Goal: Task Accomplishment & Management: Use online tool/utility

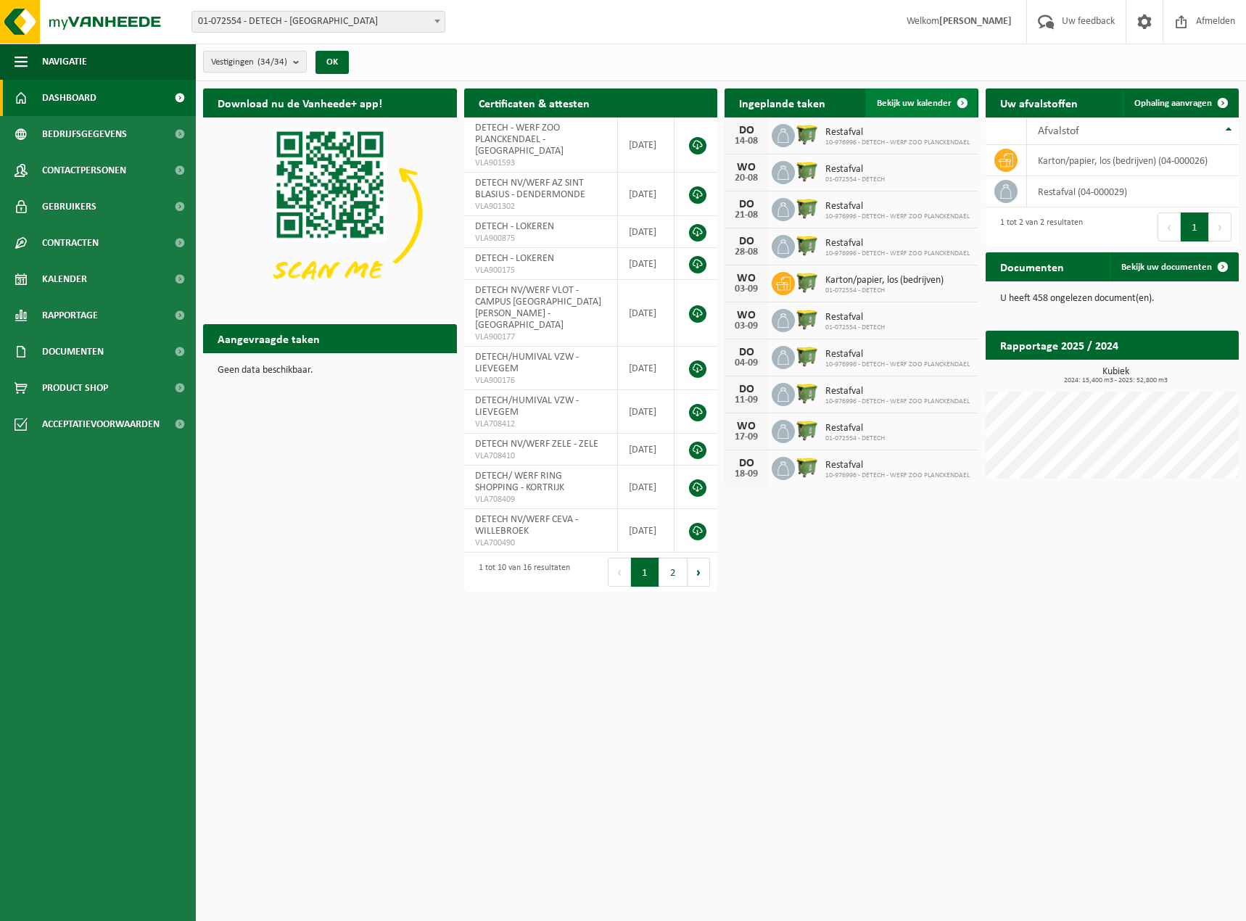
click at [939, 104] on span "Bekijk uw kalender" at bounding box center [914, 103] width 75 height 9
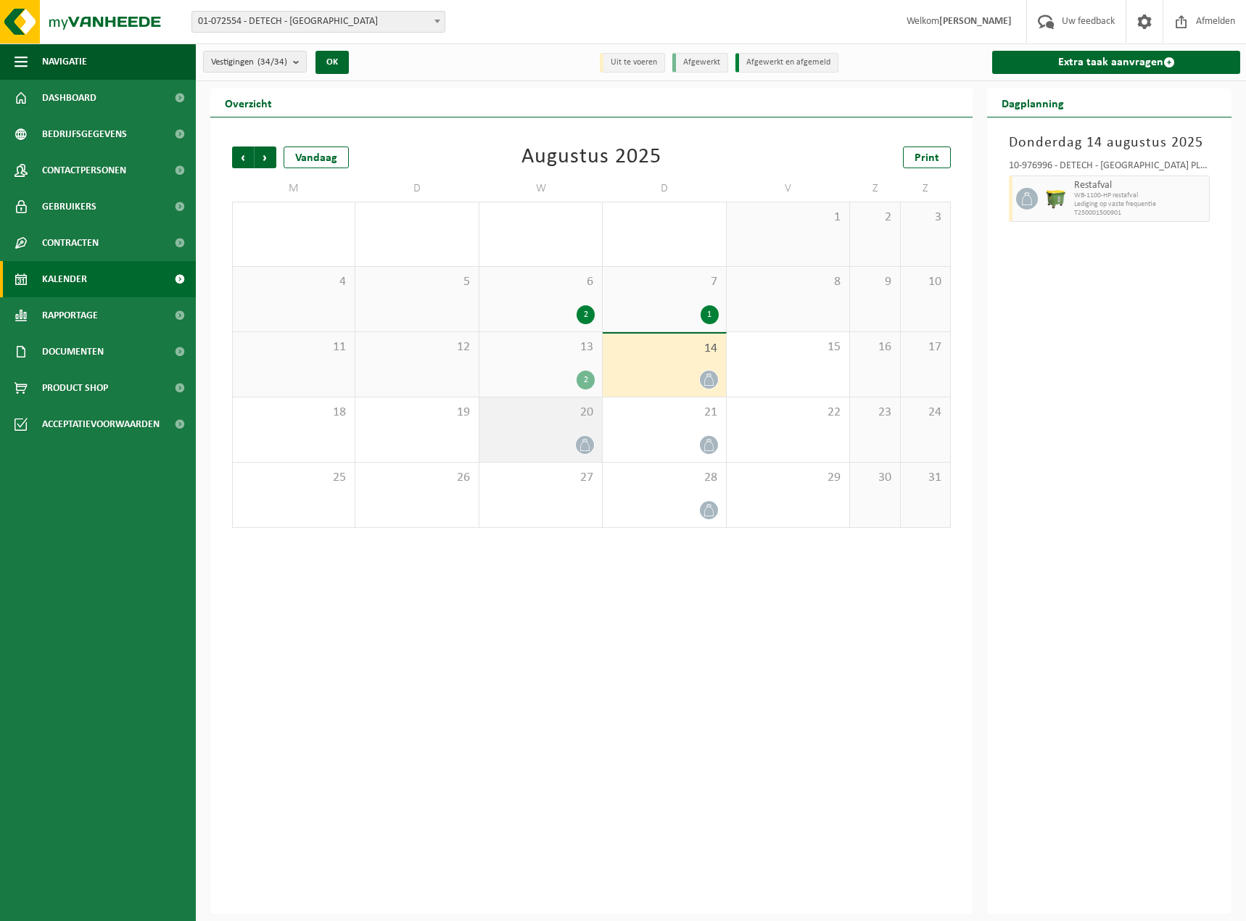
click at [517, 427] on div "20" at bounding box center [540, 430] width 123 height 65
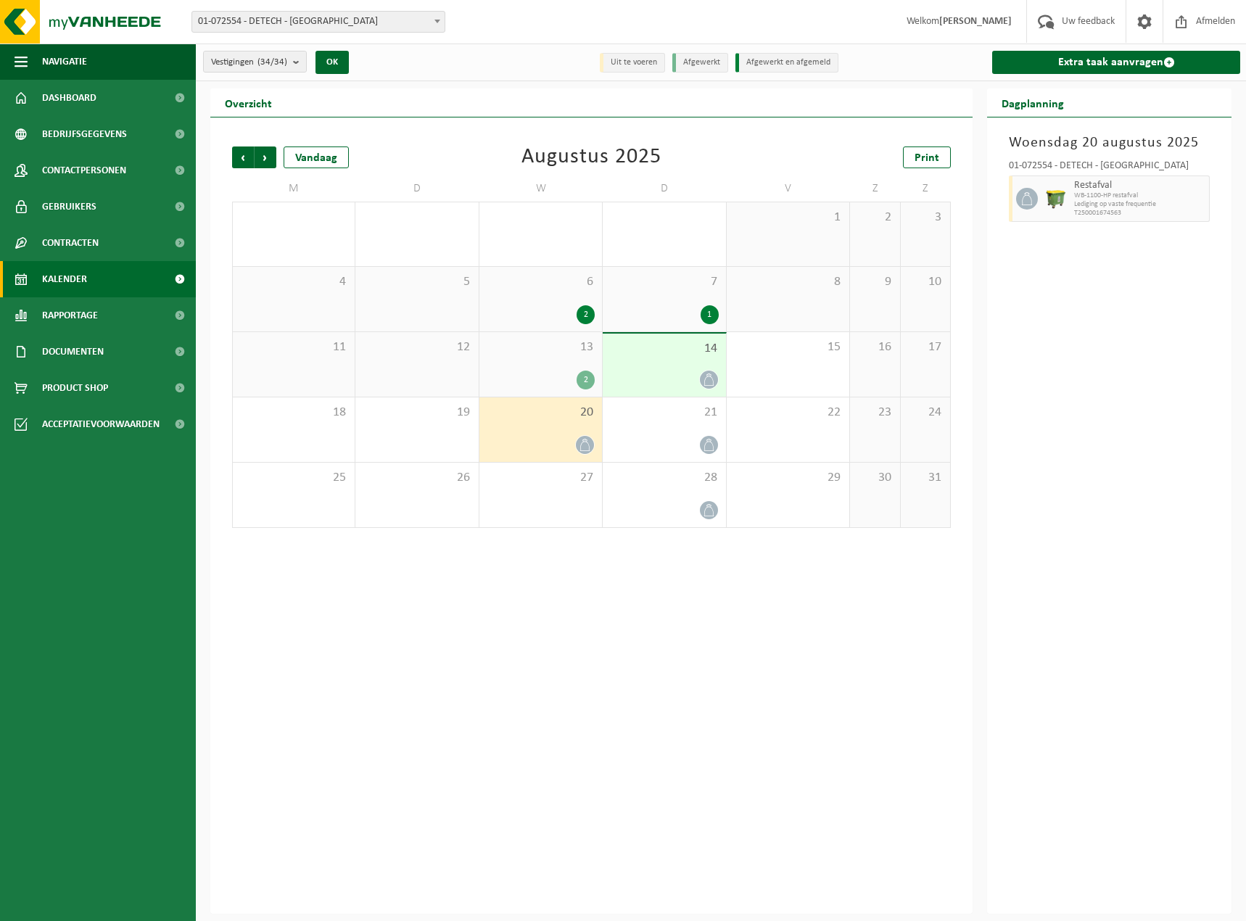
click at [540, 432] on div "20" at bounding box center [540, 430] width 123 height 65
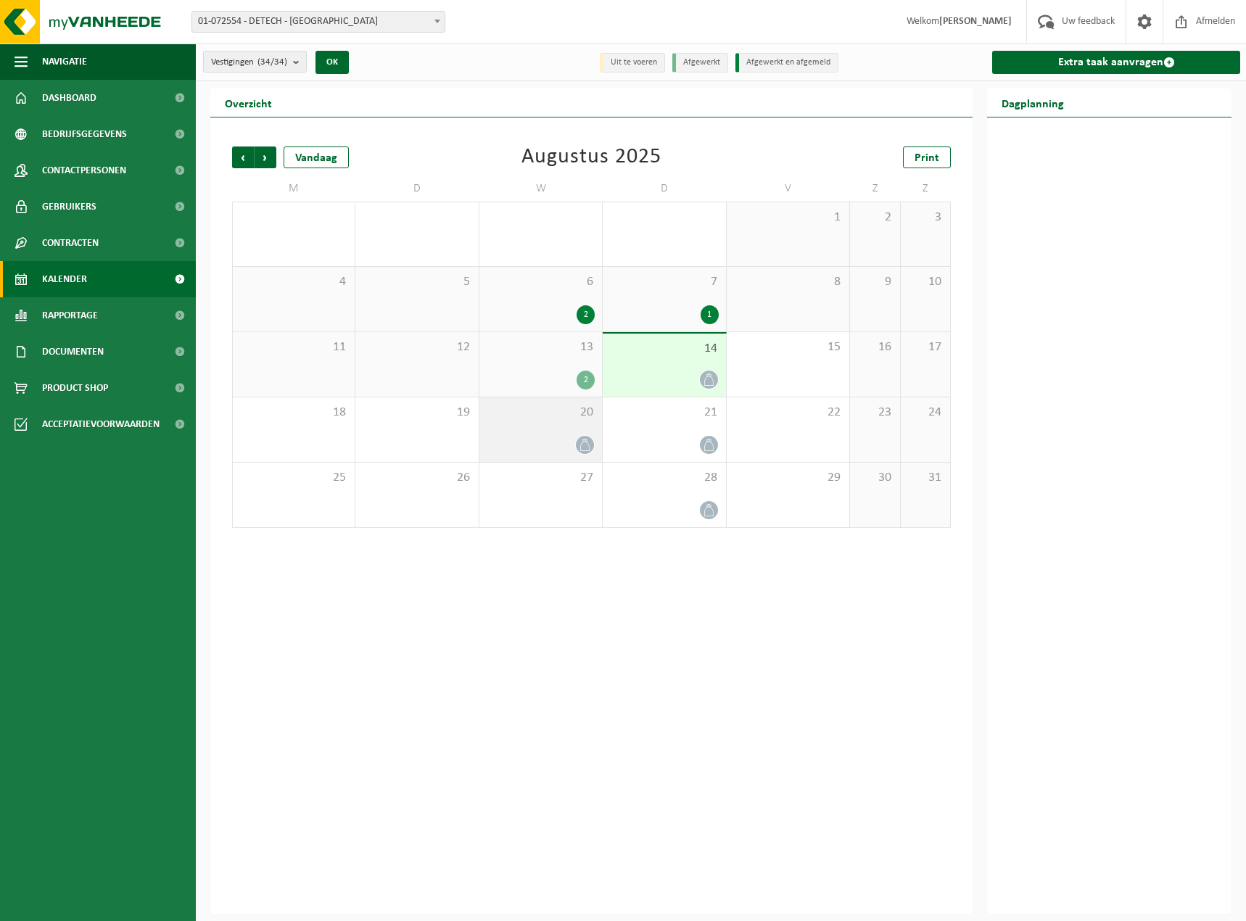
click at [540, 432] on div "20" at bounding box center [540, 430] width 123 height 65
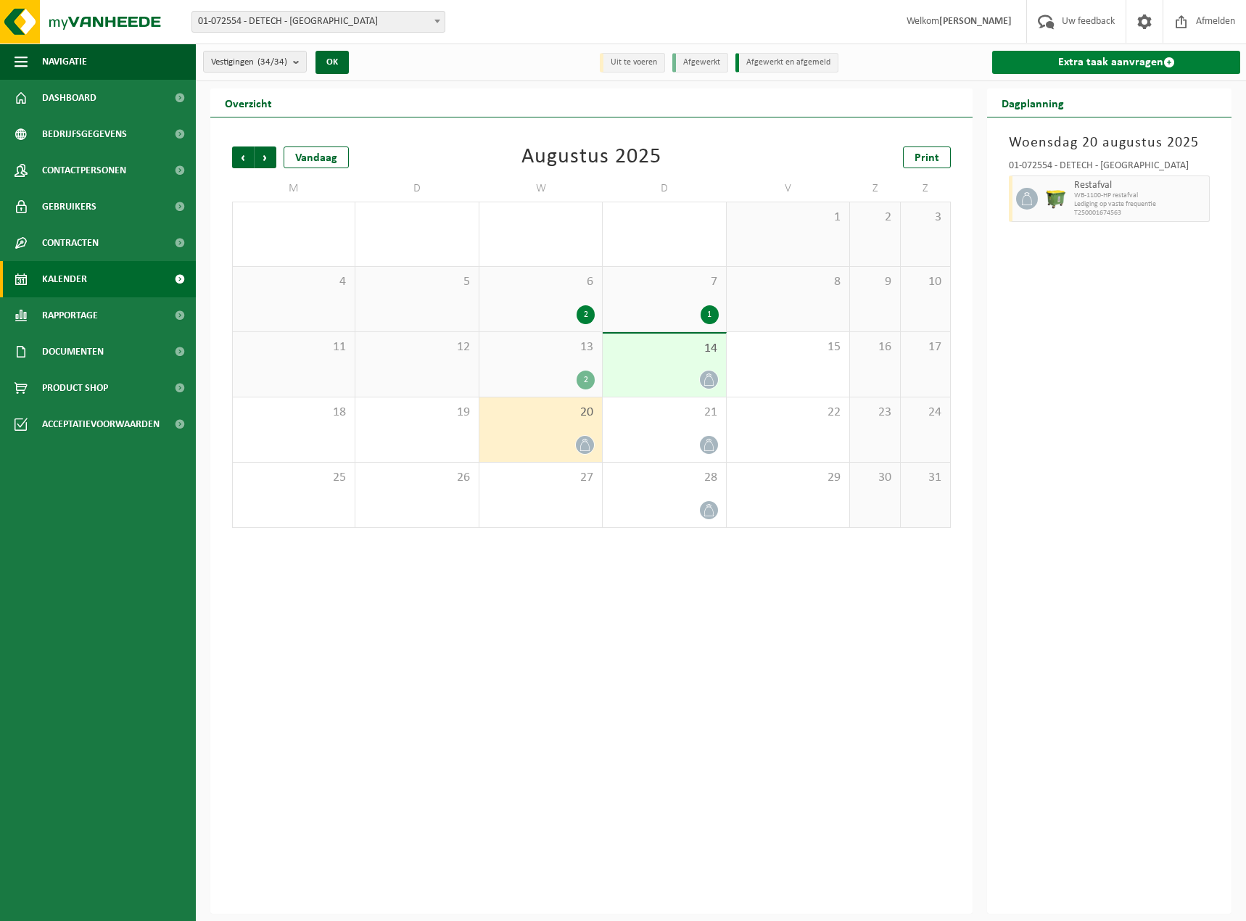
click at [1105, 62] on link "Extra taak aanvragen" at bounding box center [1116, 62] width 248 height 23
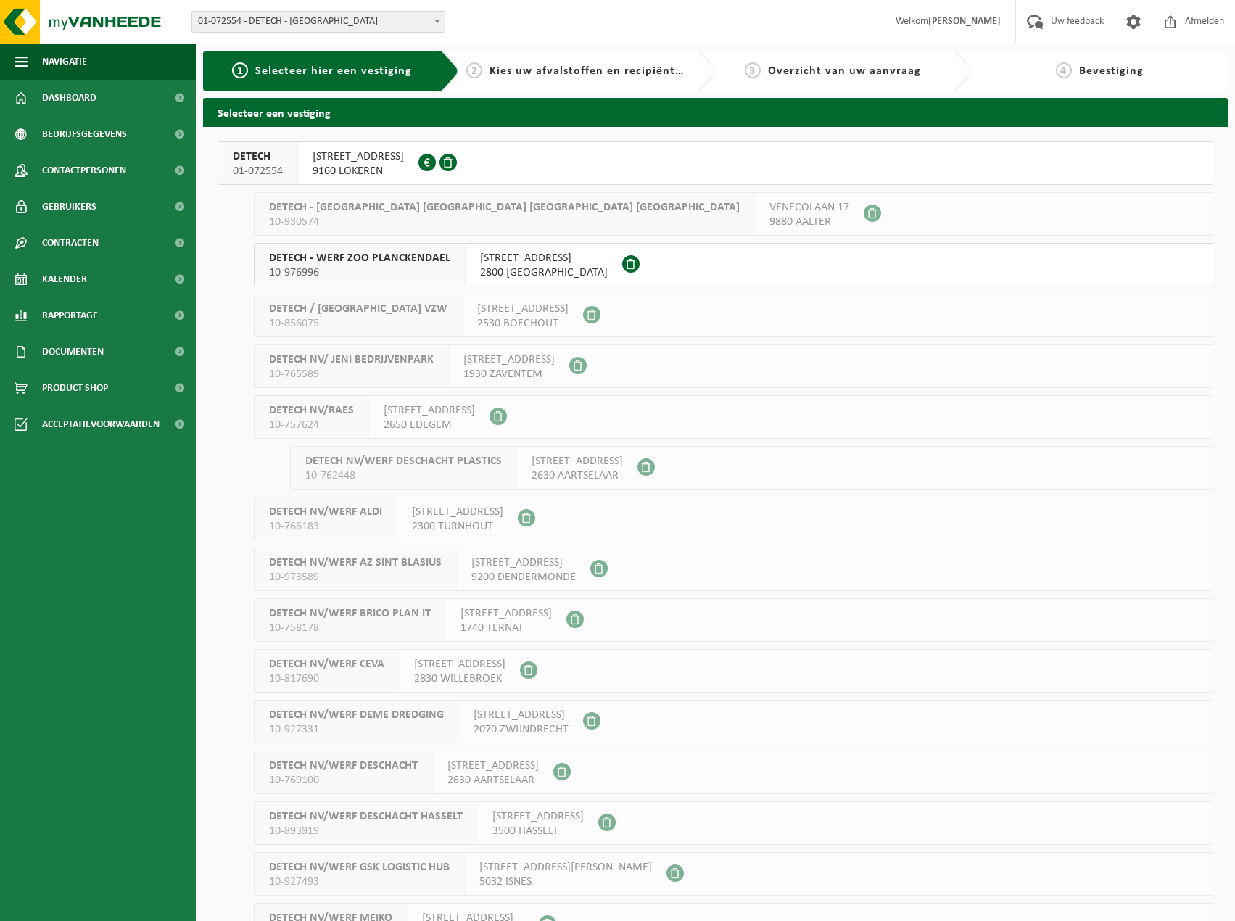
click at [502, 175] on button "DETECH 01-072554 MOORTELSTRAAT 4 9160 LOKEREN 0449.577.677" at bounding box center [716, 163] width 996 height 44
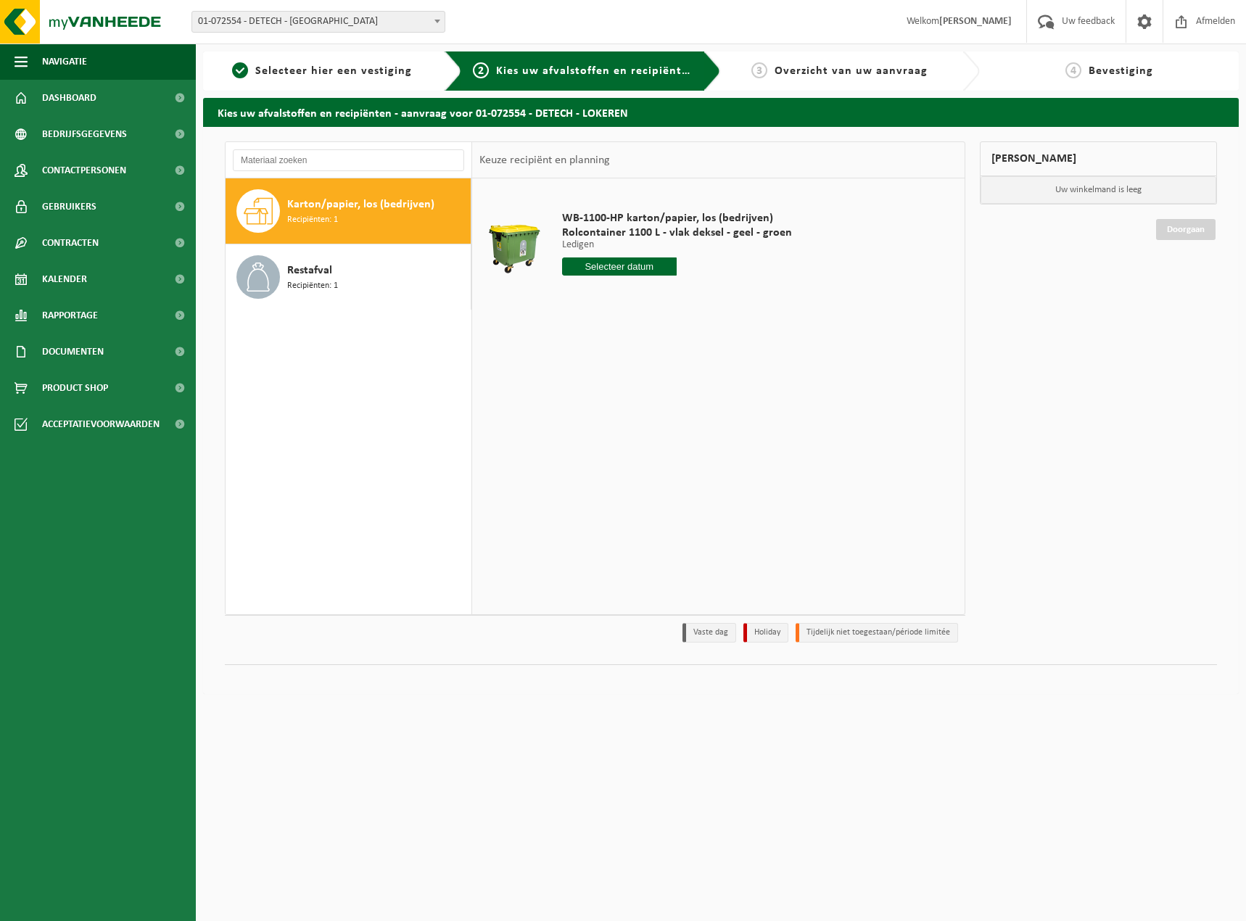
click at [354, 217] on div "Karton/papier, los (bedrijven) Recipiënten: 1" at bounding box center [377, 211] width 180 height 44
click at [619, 265] on input "text" at bounding box center [619, 267] width 115 height 18
click at [629, 418] on div "20" at bounding box center [626, 418] width 25 height 23
type input "Van [DATE]"
click at [1119, 73] on span "Bevestiging" at bounding box center [1121, 71] width 65 height 12
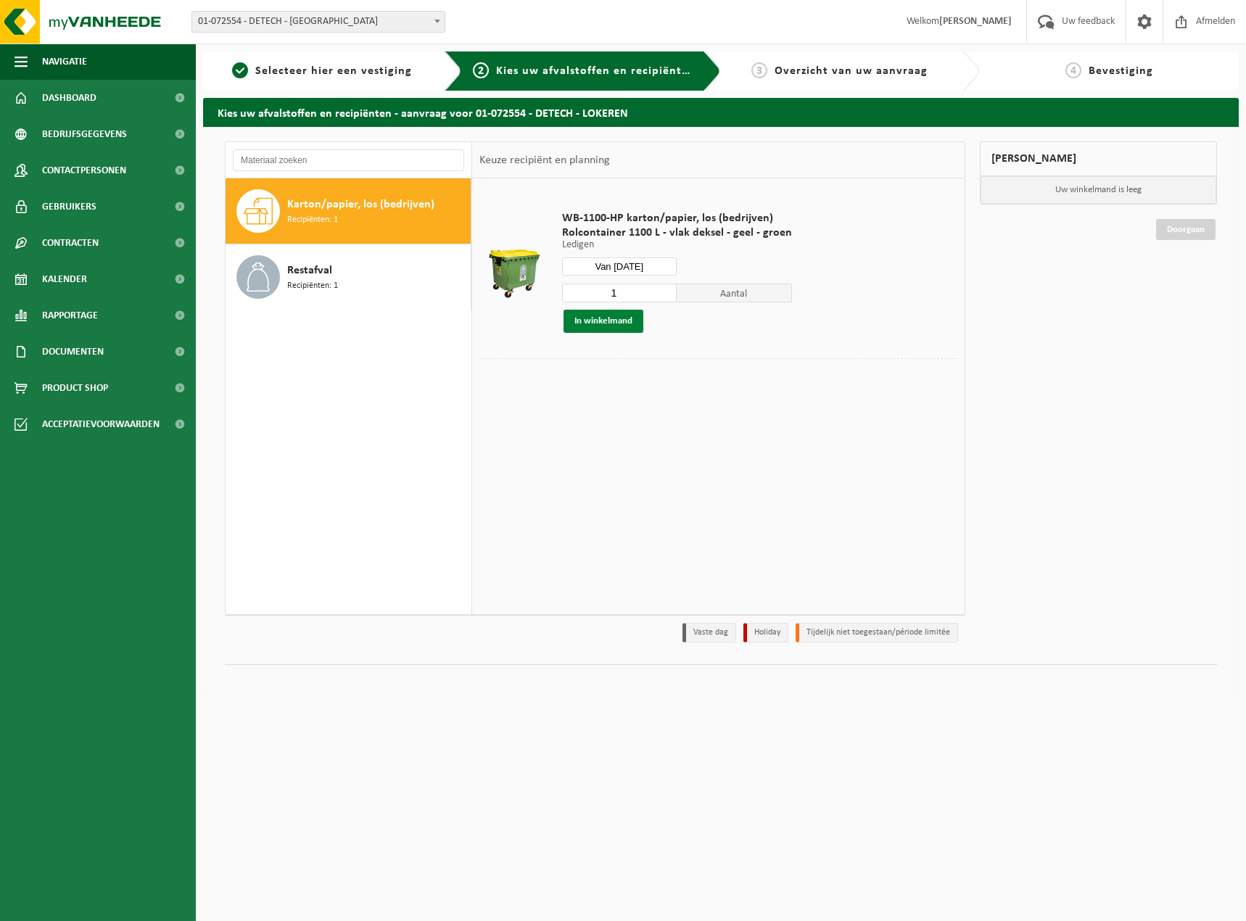
click at [619, 324] on button "In winkelmand" at bounding box center [604, 321] width 80 height 23
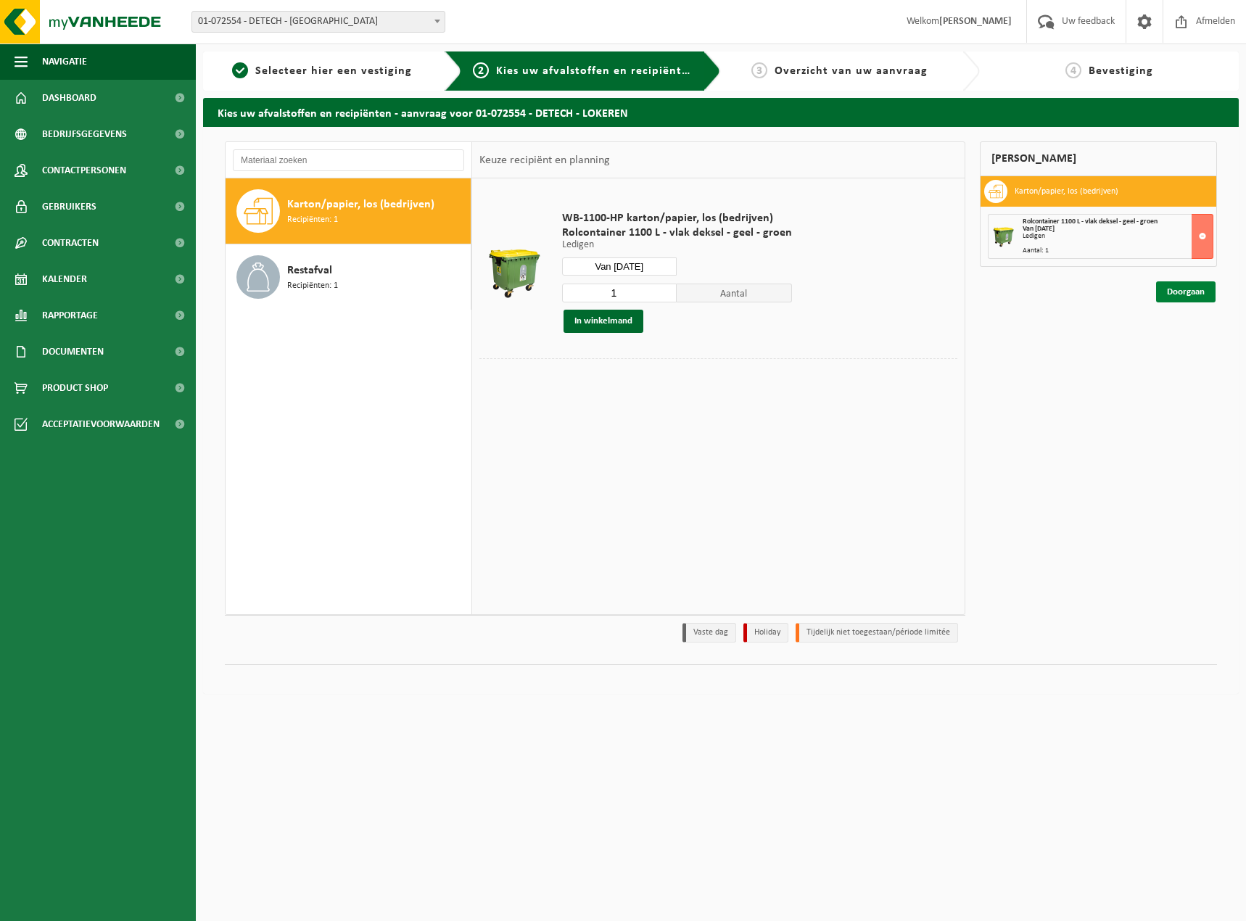
click at [1193, 293] on link "Doorgaan" at bounding box center [1185, 291] width 59 height 21
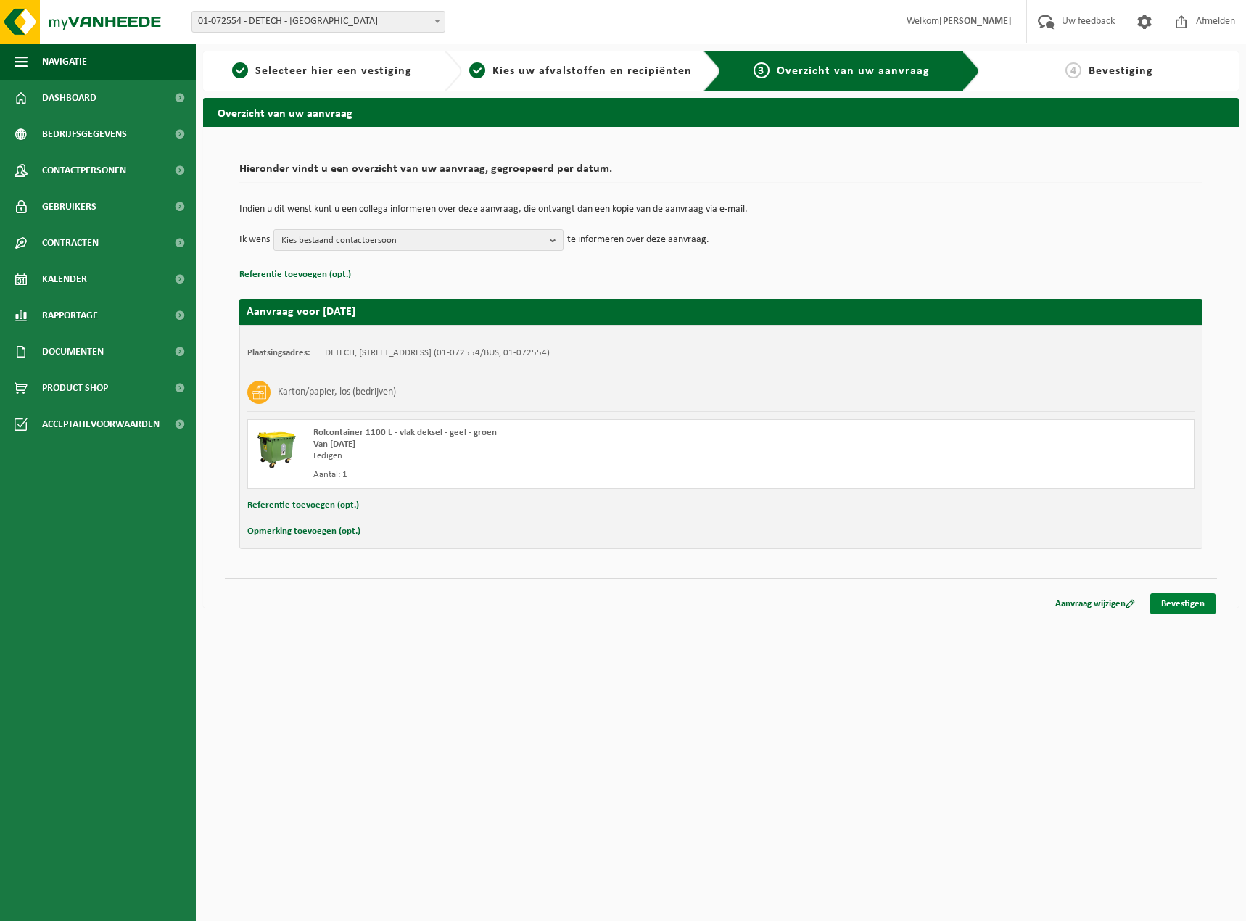
click at [1187, 599] on link "Bevestigen" at bounding box center [1182, 603] width 65 height 21
click at [1174, 607] on link "Bevestigen" at bounding box center [1182, 603] width 65 height 21
